Goal: Transaction & Acquisition: Purchase product/service

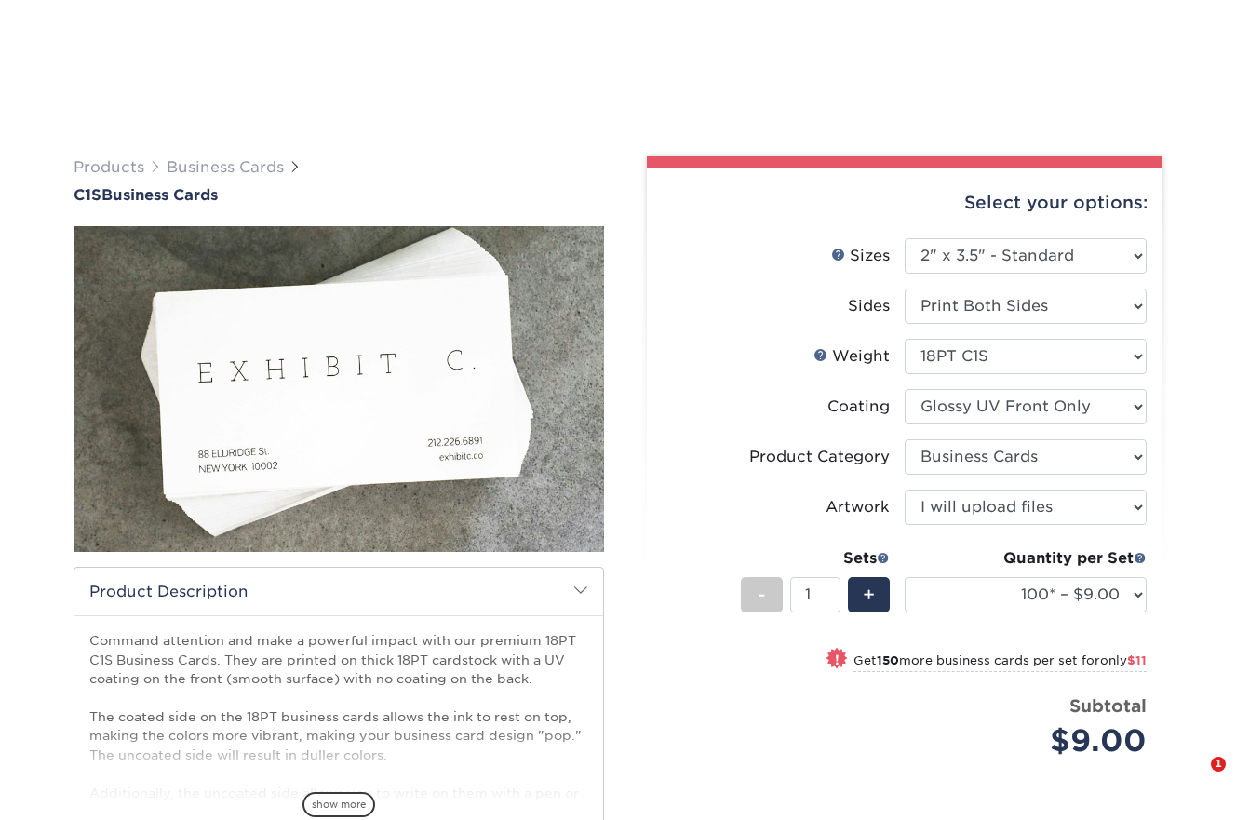
select select "2.00x3.50"
select select "3b5148f1-0588-4f88-a218-97bcfdce65c1"
select select "upload"
select select "100* – $9.00"
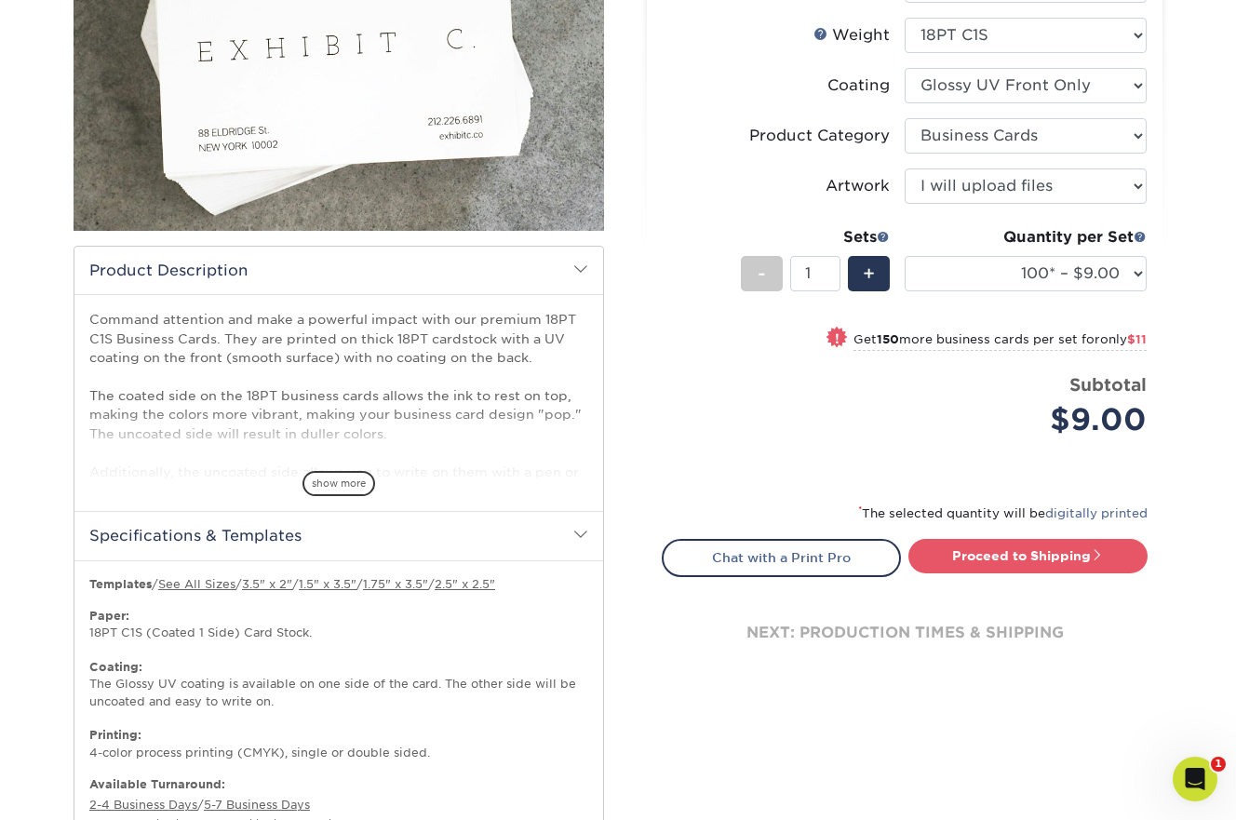
scroll to position [328, 0]
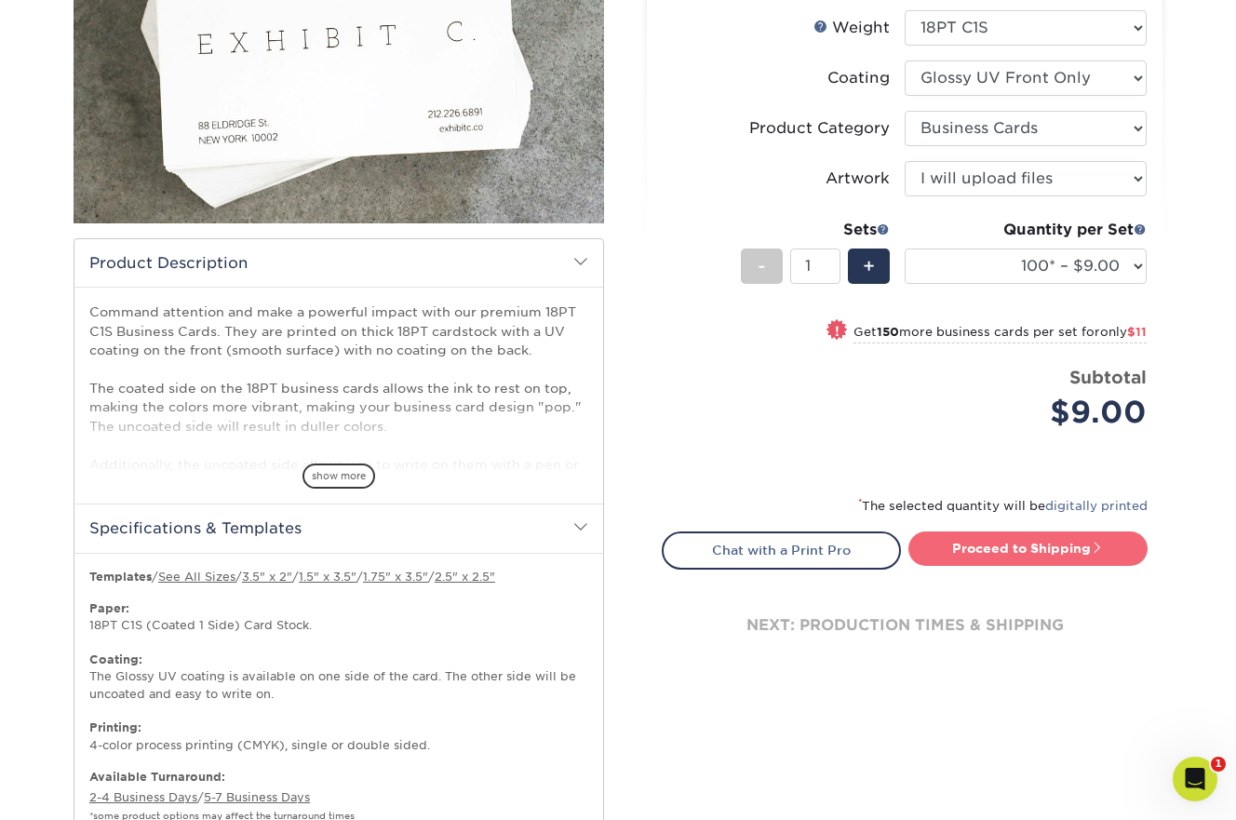
click at [997, 551] on link "Proceed to Shipping" at bounding box center [1027, 547] width 239 height 33
type input "Set 1"
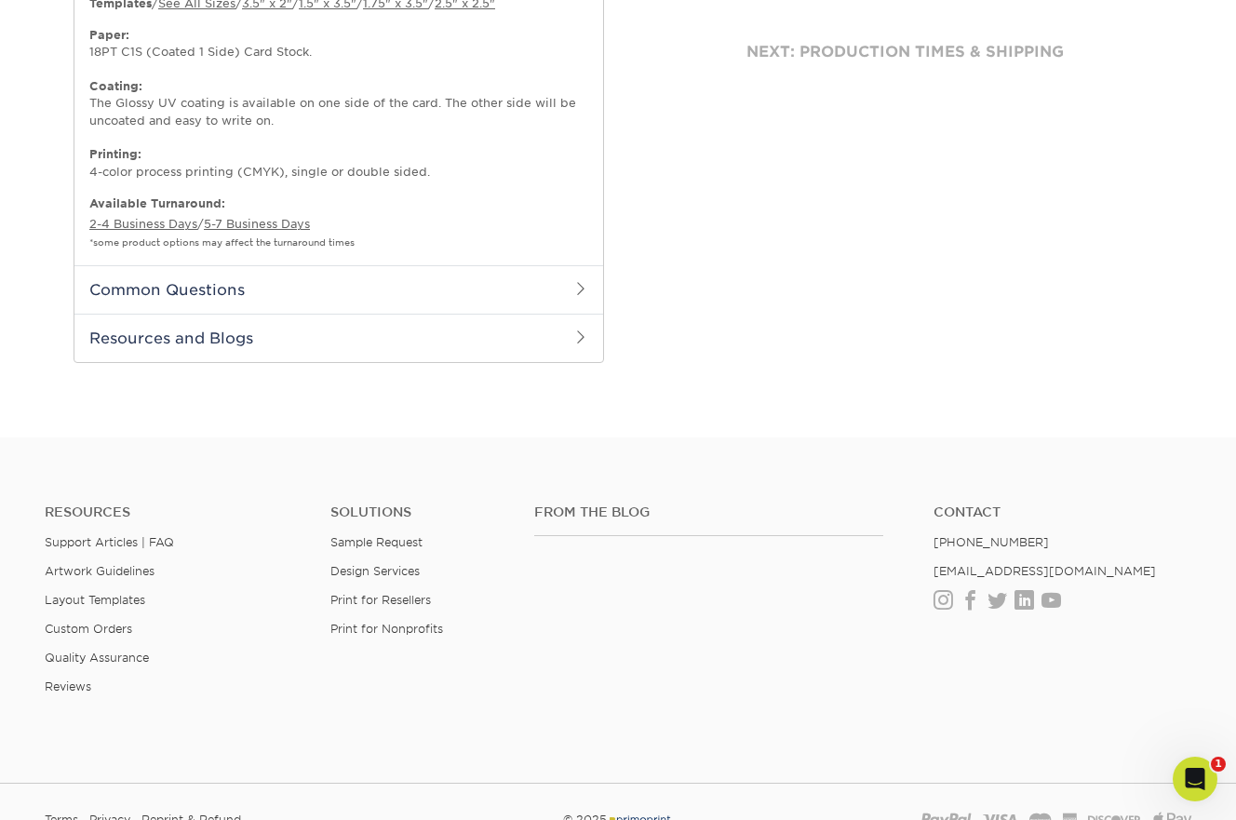
select select "ee637bd0-fbd1-471c-859f-5f082292e332"
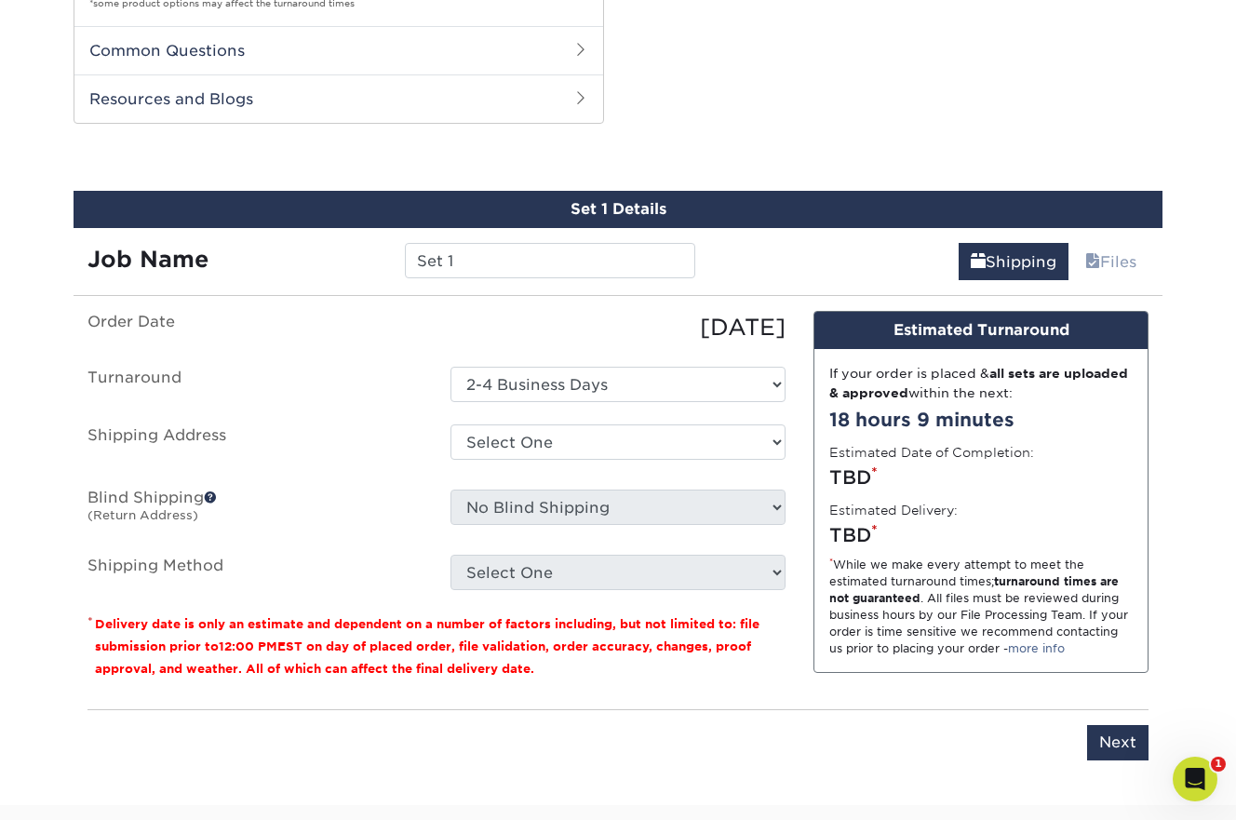
scroll to position [1173, 0]
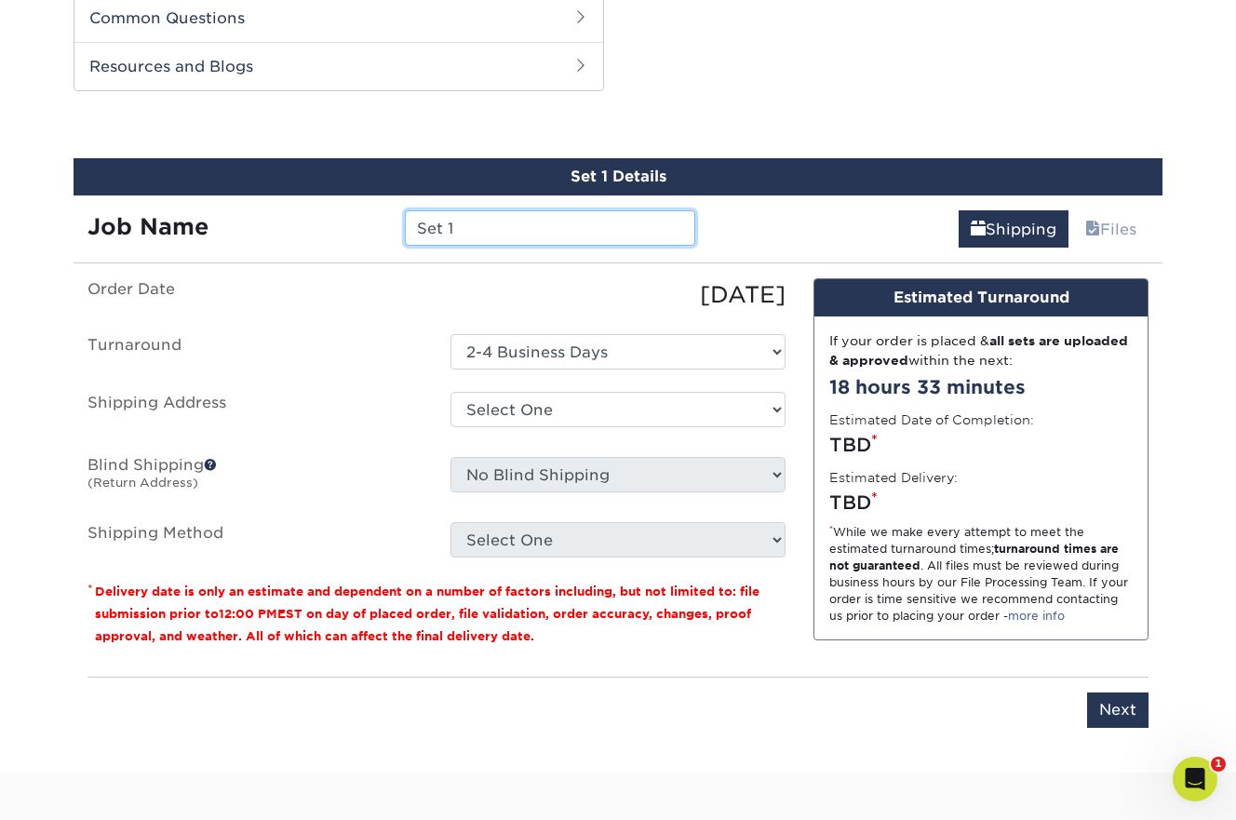
drag, startPoint x: 469, startPoint y: 226, endPoint x: 383, endPoint y: 226, distance: 85.6
click at [383, 226] on div "Job Name Set 1" at bounding box center [392, 227] width 636 height 35
click at [534, 231] on input "General Office 20250908" at bounding box center [549, 227] width 289 height 35
type input "General Office 20250908"
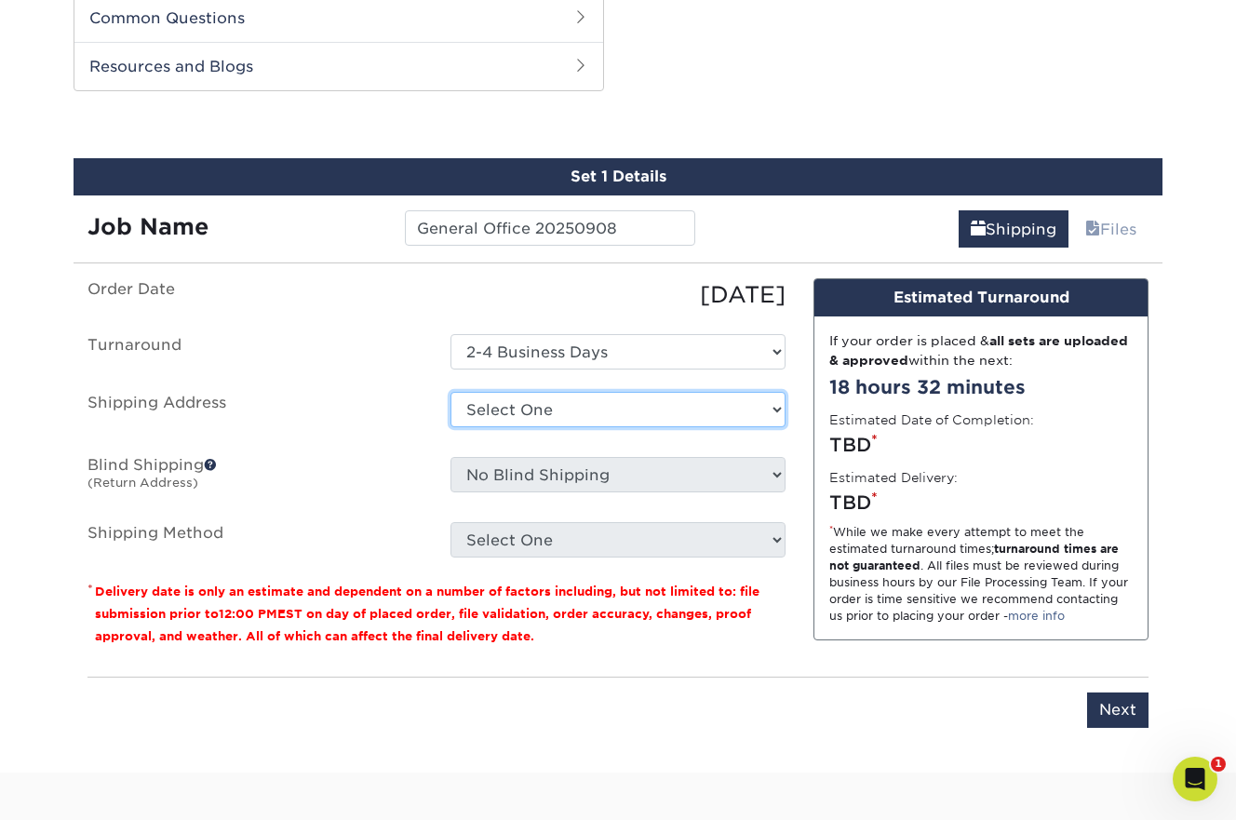
click at [779, 408] on select "Select One + Add New Address" at bounding box center [617, 409] width 335 height 35
select select "newaddress"
click at [450, 392] on select "Select One + Add New Address" at bounding box center [617, 409] width 335 height 35
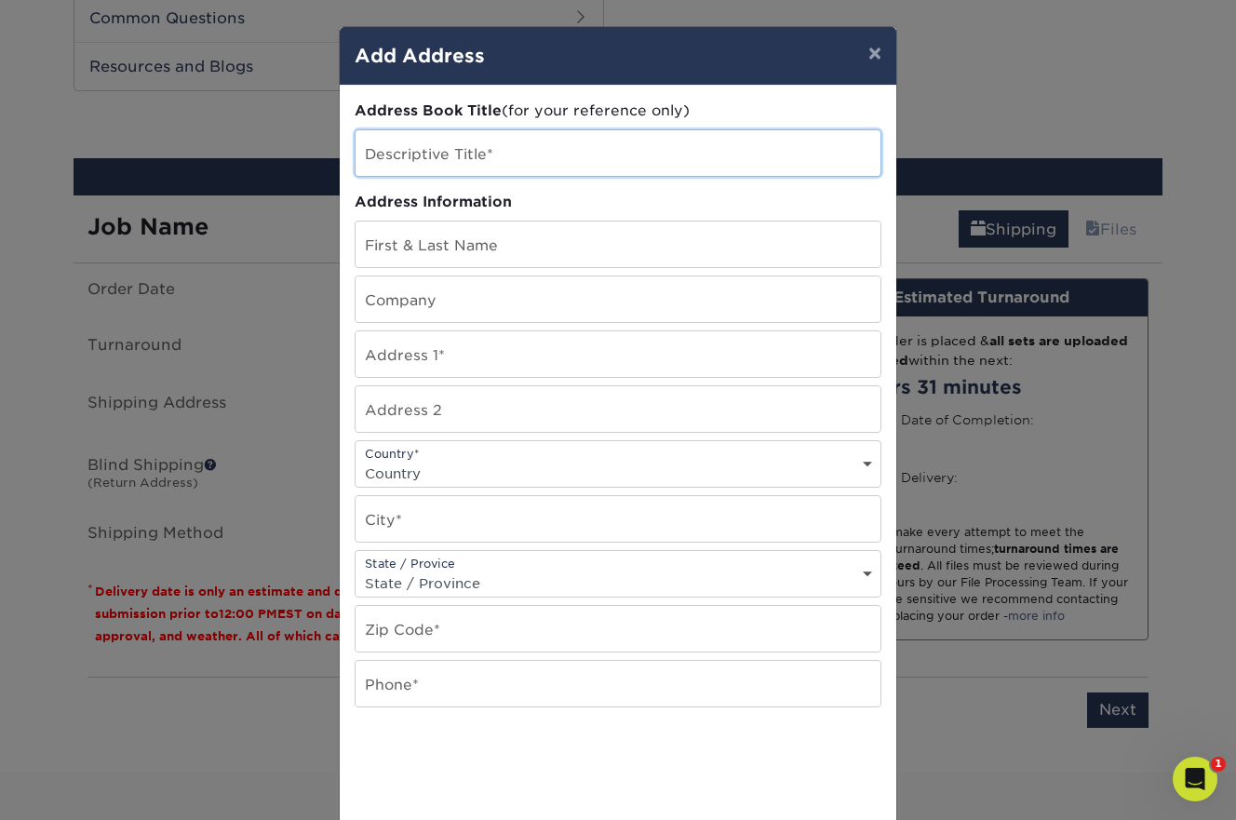
click at [480, 155] on input "text" at bounding box center [617, 153] width 525 height 46
click at [472, 162] on input "[PERSON_NAME]" at bounding box center [617, 153] width 525 height 46
type input "[PERSON_NAME]"
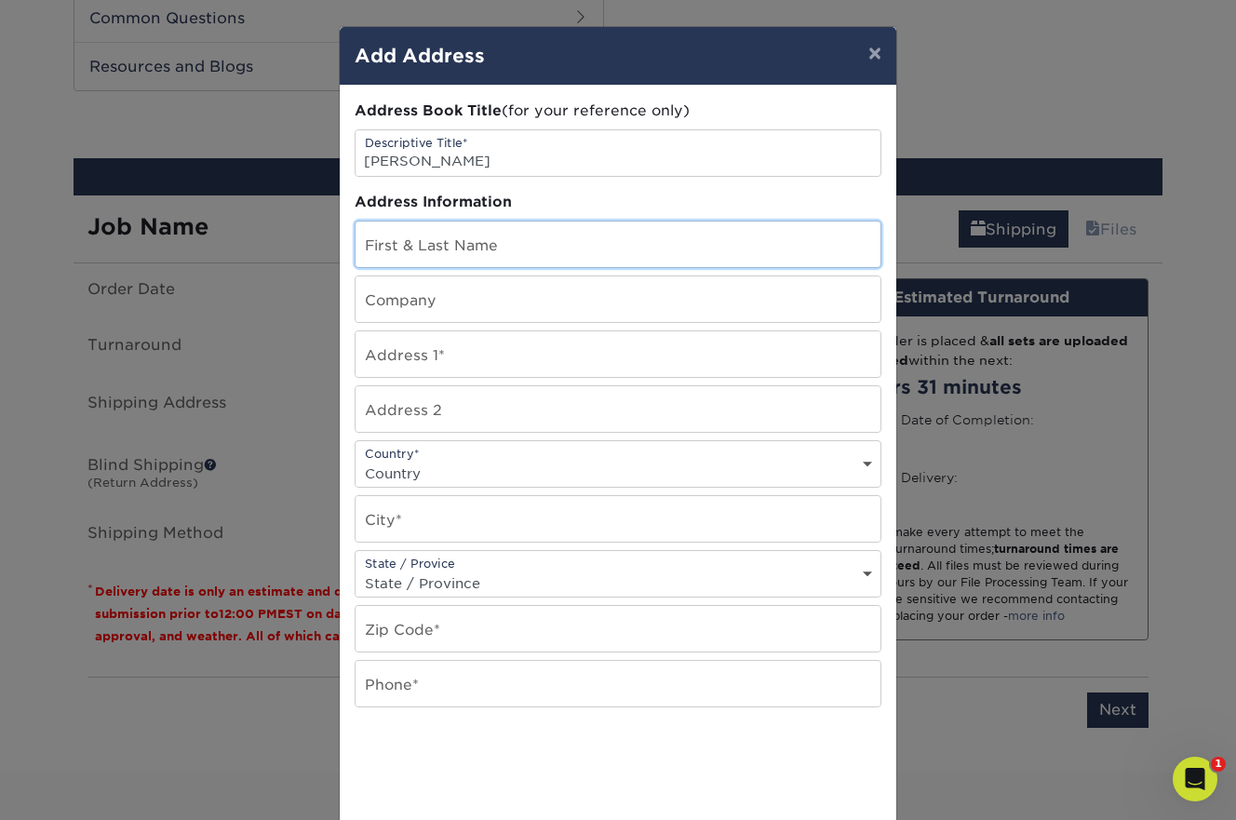
click at [432, 245] on input "text" at bounding box center [617, 244] width 525 height 46
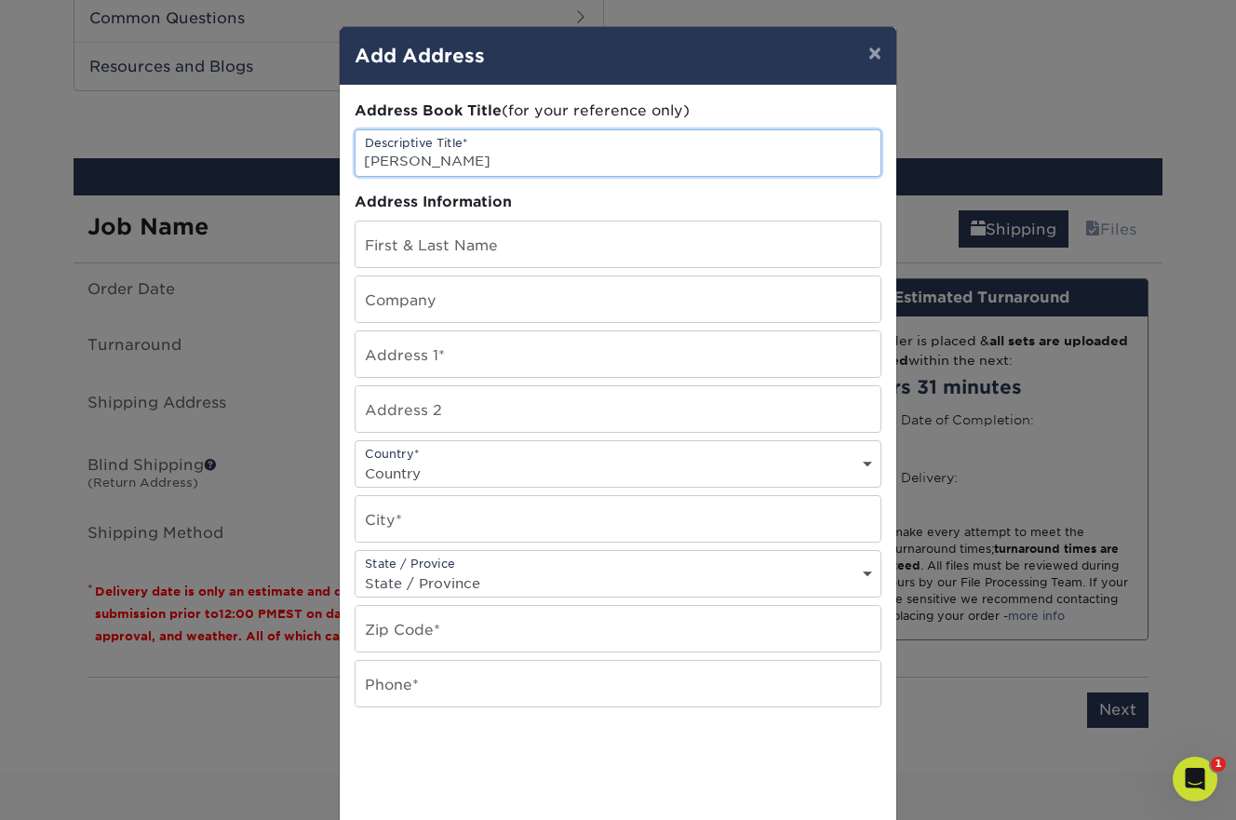
drag, startPoint x: 427, startPoint y: 160, endPoint x: 467, endPoint y: 162, distance: 40.1
click at [467, 162] on input "[PERSON_NAME]" at bounding box center [617, 153] width 525 height 46
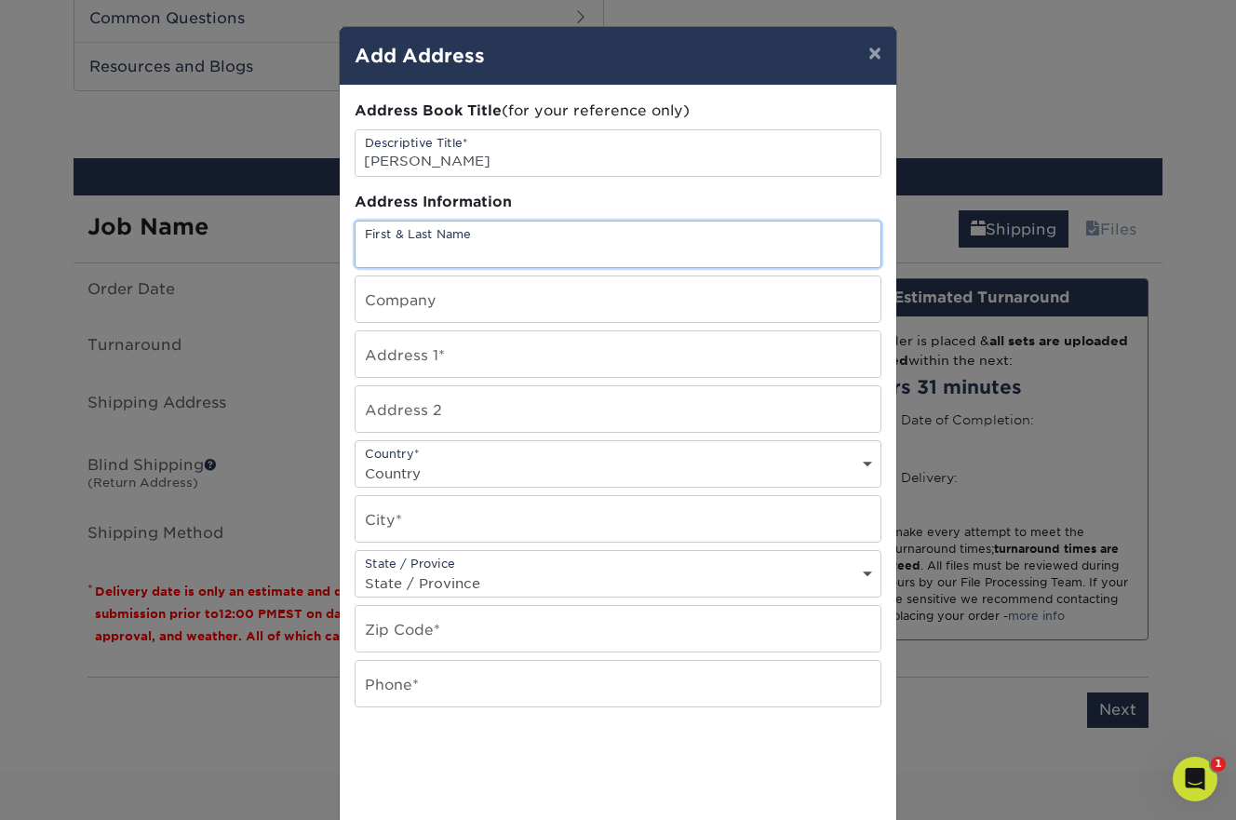
click at [463, 245] on input "text" at bounding box center [617, 244] width 525 height 46
paste input "[PERSON_NAME]"
type input "[PERSON_NAME]"
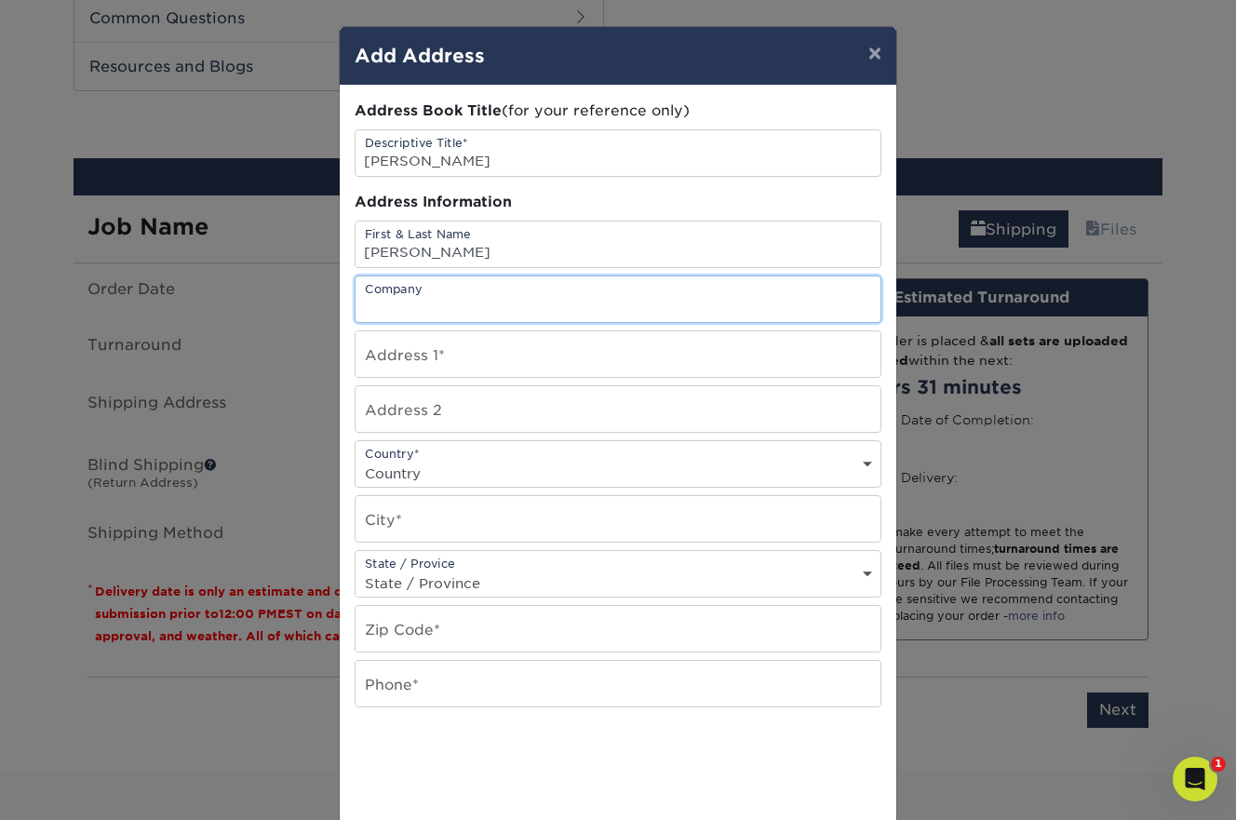
click at [460, 301] on input "text" at bounding box center [617, 299] width 525 height 46
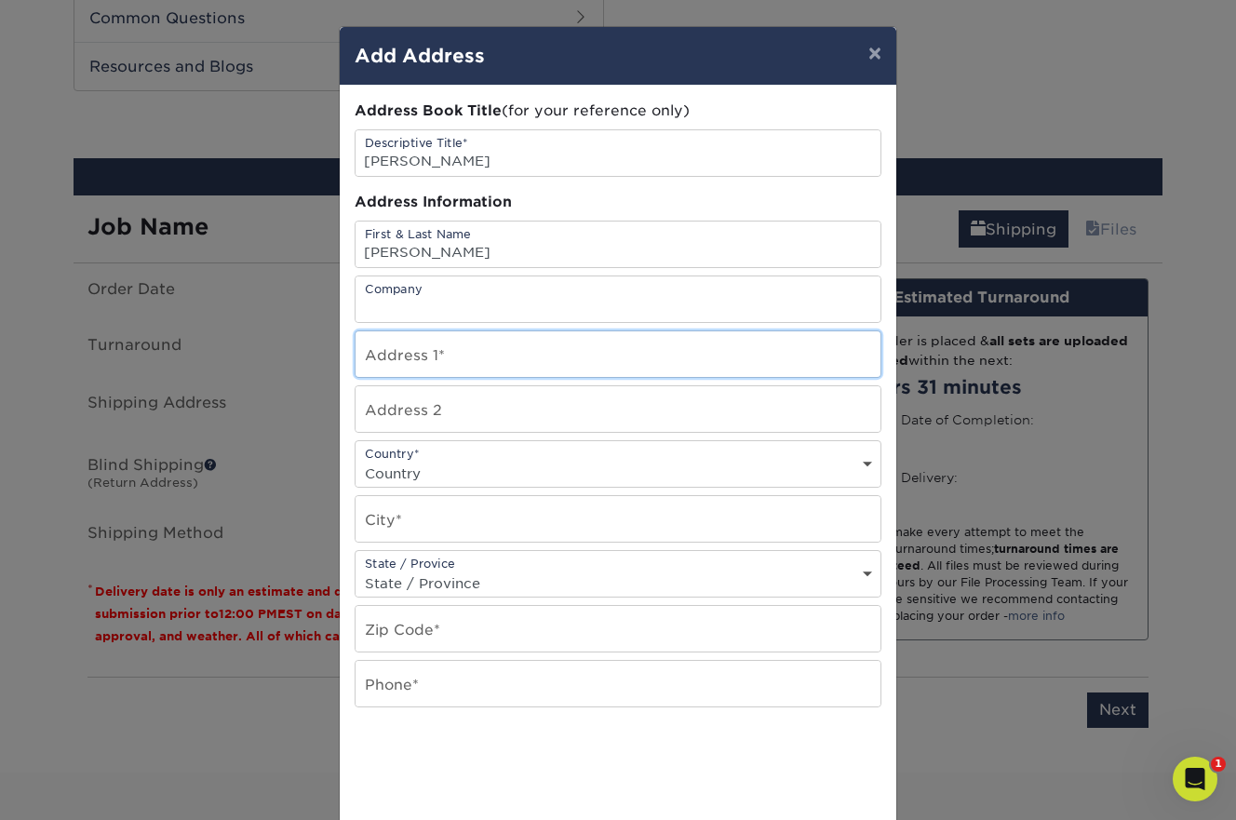
click at [398, 357] on input "text" at bounding box center [617, 354] width 525 height 46
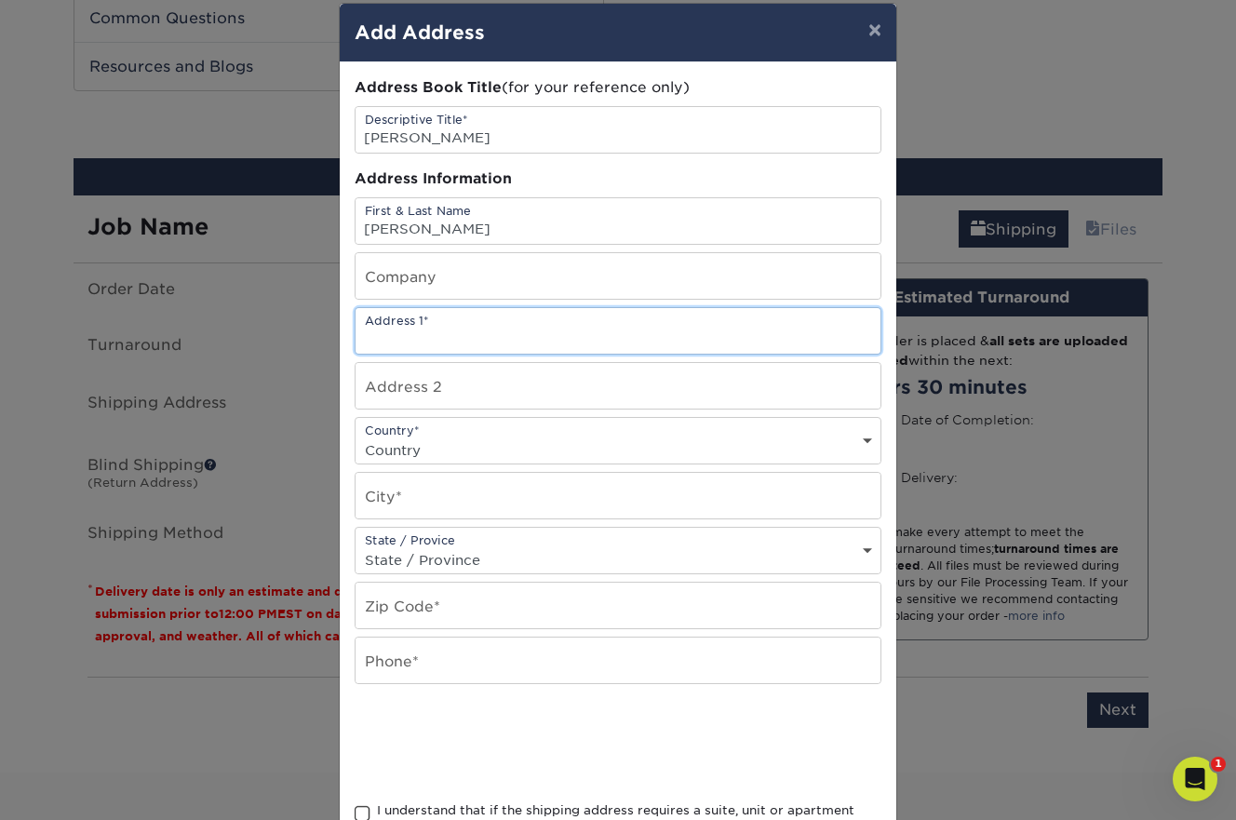
scroll to position [0, 0]
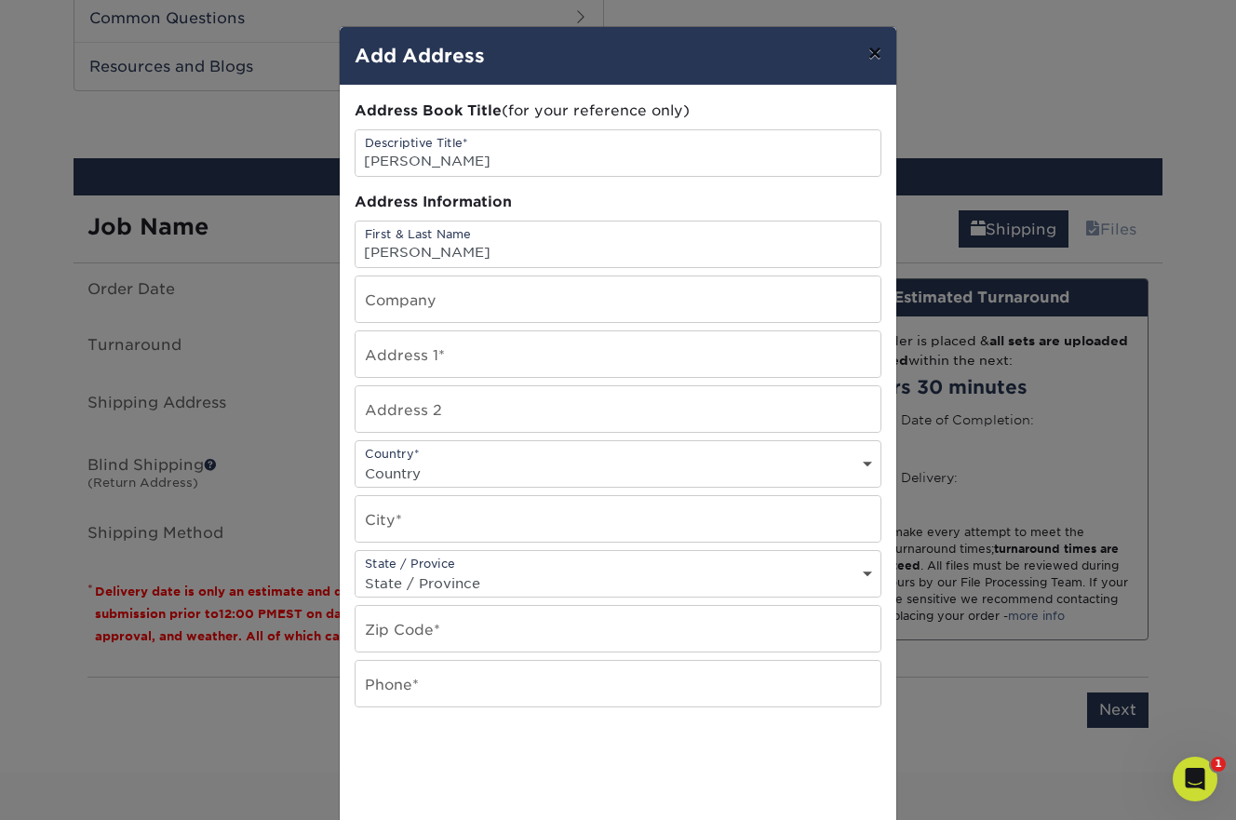
click at [880, 56] on button "×" at bounding box center [874, 53] width 43 height 52
